Goal: Task Accomplishment & Management: Use online tool/utility

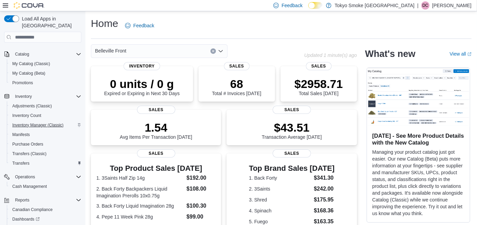
scroll to position [76, 0]
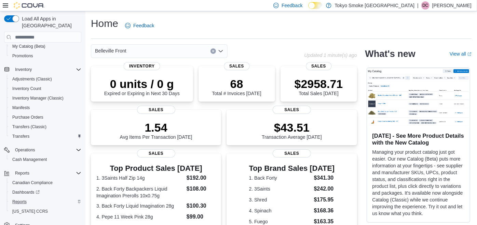
click at [32, 198] on div "Reports" at bounding box center [46, 202] width 72 height 8
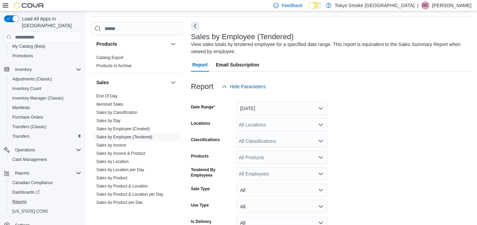
scroll to position [417, 0]
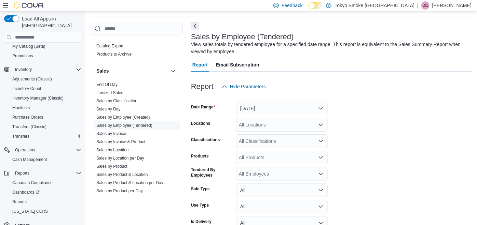
click at [125, 123] on link "Sales by Employee (Tendered)" at bounding box center [124, 125] width 56 height 5
drag, startPoint x: 265, startPoint y: 117, endPoint x: 264, endPoint y: 122, distance: 5.2
click at [265, 117] on form "Date Range [DATE] Locations All Locations Classifications All Classifications P…" at bounding box center [331, 172] width 280 height 156
click at [264, 122] on div "All Locations" at bounding box center [282, 125] width 92 height 14
type input "***"
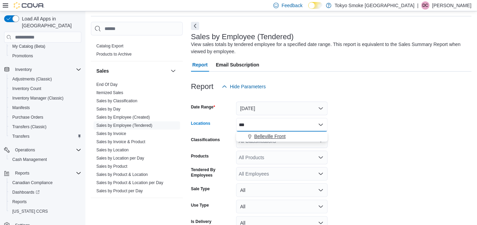
click at [274, 137] on span "Belleville Front" at bounding box center [269, 136] width 31 height 7
click at [366, 138] on form "Date Range [DATE] Locations [GEOGRAPHIC_DATA] Front Classifications All Classif…" at bounding box center [331, 172] width 280 height 156
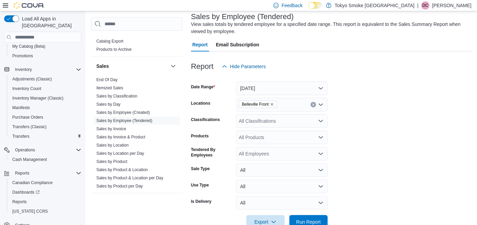
scroll to position [60, 0]
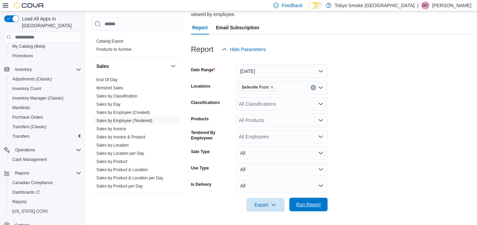
click at [310, 201] on span "Run Report" at bounding box center [308, 205] width 30 height 14
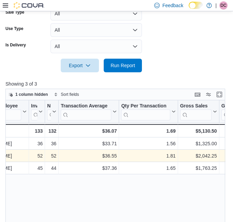
scroll to position [0, 36]
